Goal: Transaction & Acquisition: Purchase product/service

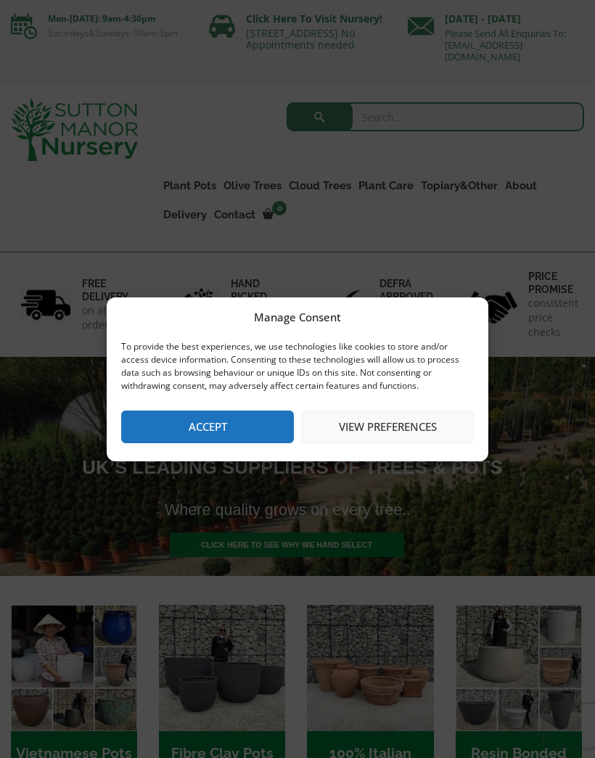
scroll to position [17, 0]
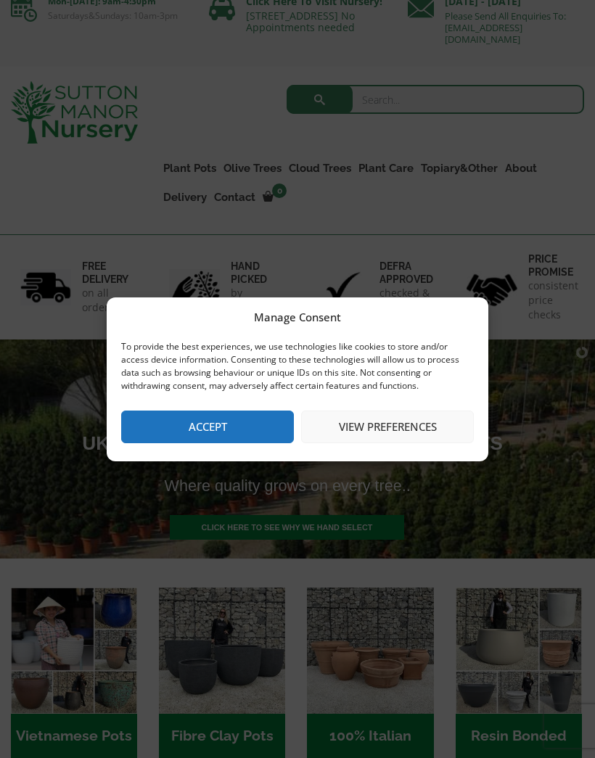
click at [421, 417] on button "View preferences" at bounding box center [387, 427] width 173 height 33
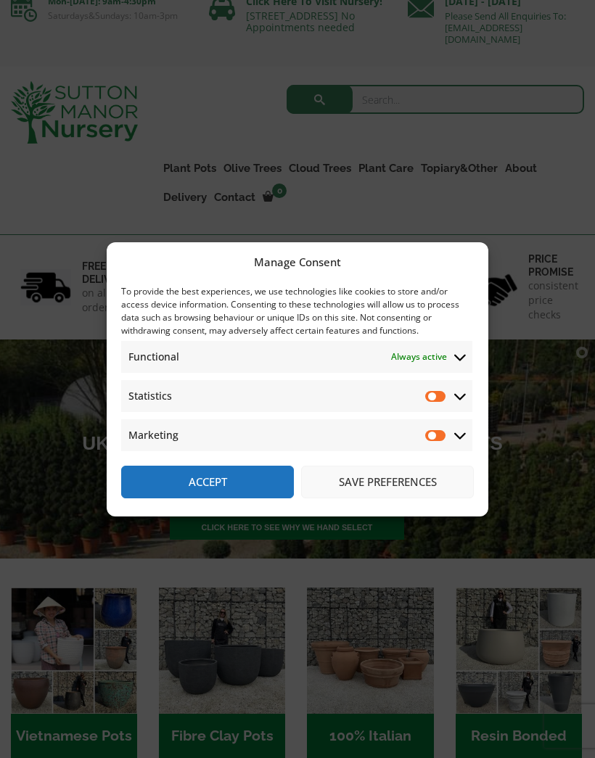
click at [432, 401] on input "Statistics" at bounding box center [436, 396] width 22 height 15
checkbox input "true"
click at [439, 437] on input "Marketing" at bounding box center [436, 435] width 22 height 15
checkbox input "true"
click at [437, 400] on input "Statistics" at bounding box center [436, 396] width 22 height 15
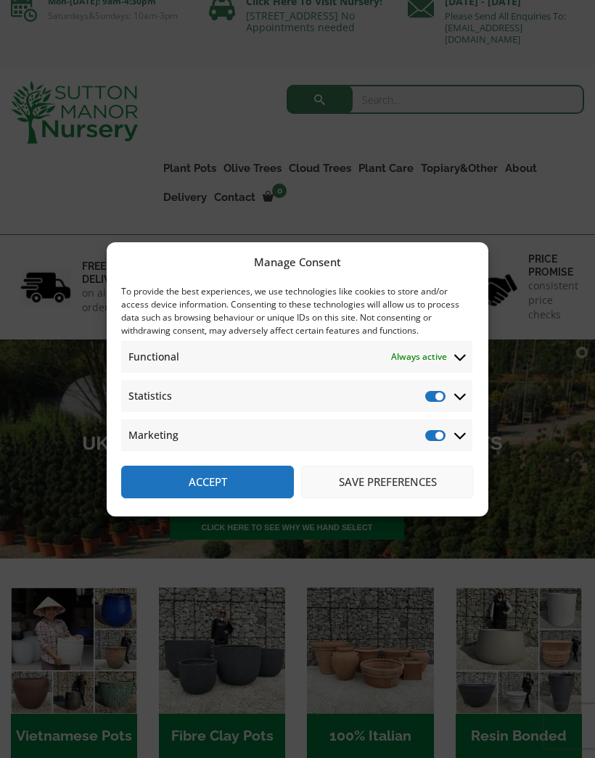
checkbox input "false"
click at [437, 434] on input "Marketing" at bounding box center [436, 435] width 22 height 15
checkbox input "false"
click at [413, 481] on button "Save preferences" at bounding box center [387, 482] width 173 height 33
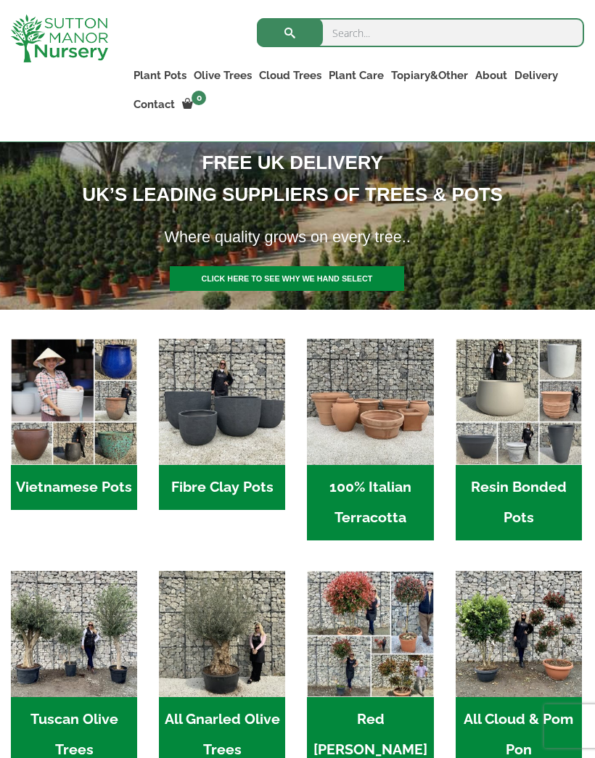
scroll to position [238, 0]
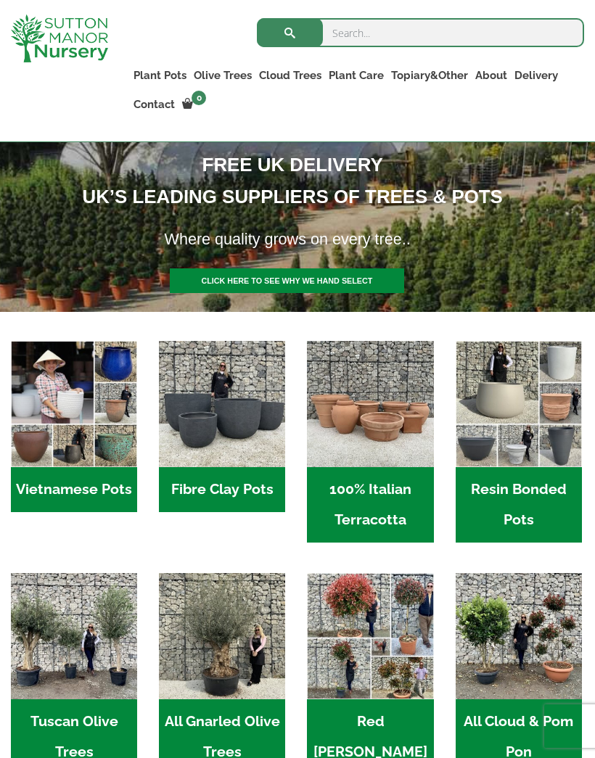
click at [247, 489] on h2 "Fibre Clay Pots (3)" at bounding box center [222, 489] width 126 height 45
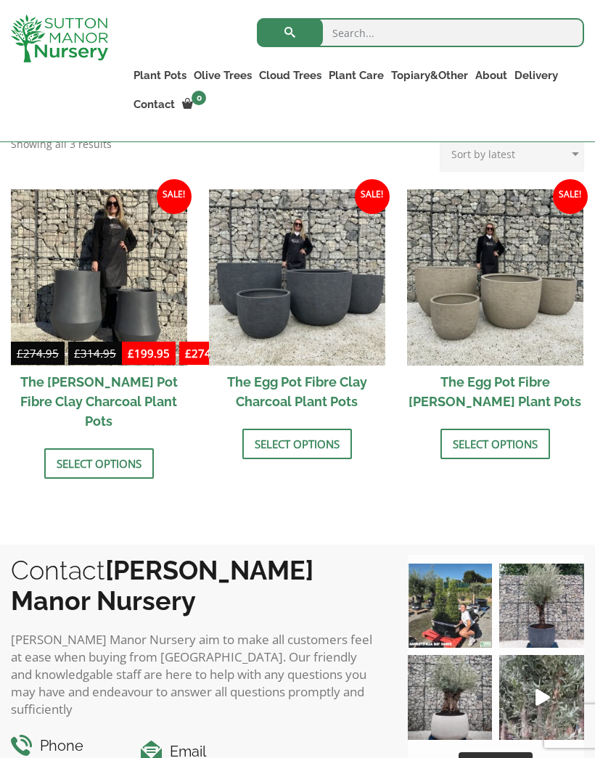
scroll to position [458, 0]
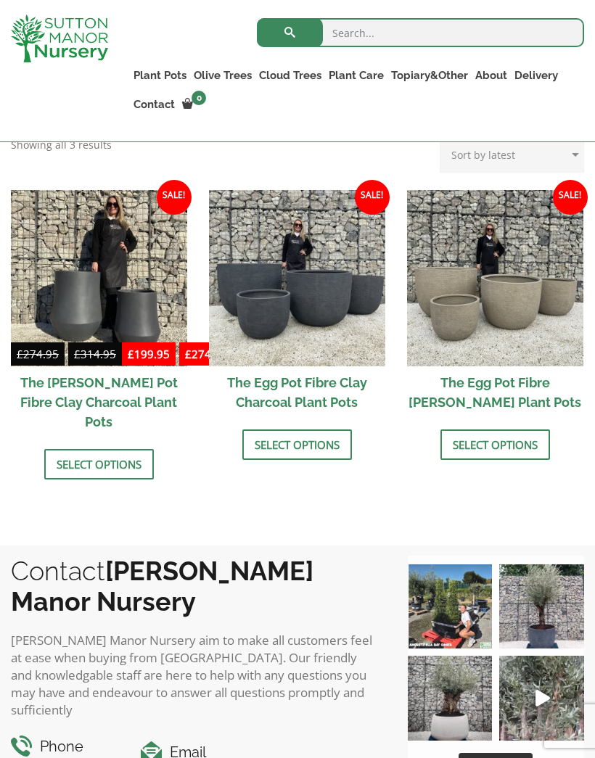
click at [284, 448] on link "Select options" at bounding box center [297, 444] width 110 height 30
